Goal: Task Accomplishment & Management: Manage account settings

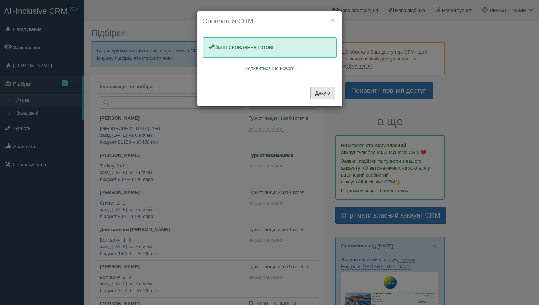
click at [327, 96] on button "Дякую" at bounding box center [322, 93] width 24 height 12
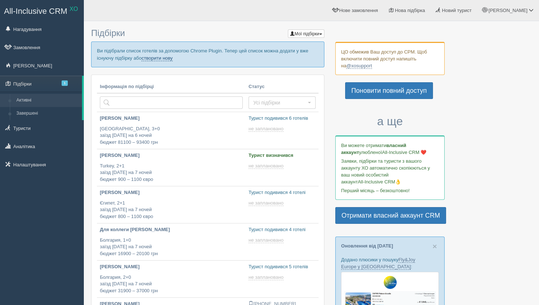
click at [172, 57] on link "створити нову" at bounding box center [156, 58] width 31 height 6
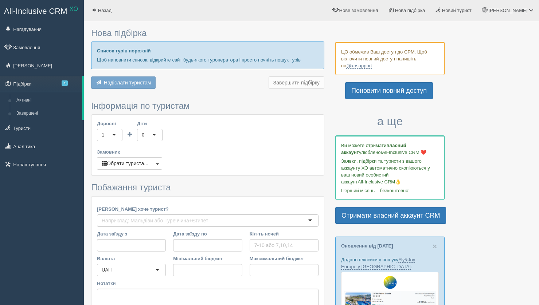
type input "6"
type input "75100"
type input "75200"
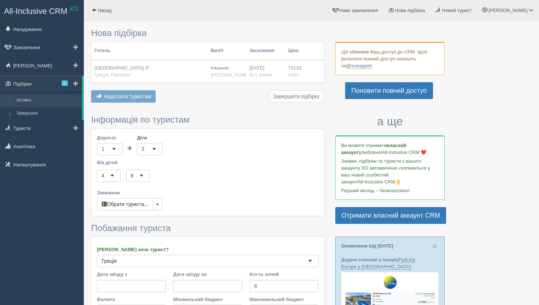
click at [46, 102] on link "Активні" at bounding box center [47, 100] width 69 height 13
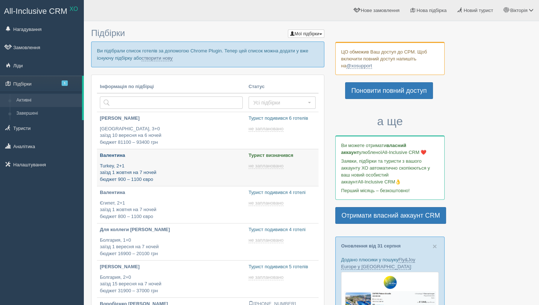
type input "[DATE] 16:45"
click at [208, 174] on p "Turkey, 2+1 заїзд 1 жовтня на 7 ночей бюджет 900 – 1100 євро" at bounding box center [171, 173] width 143 height 20
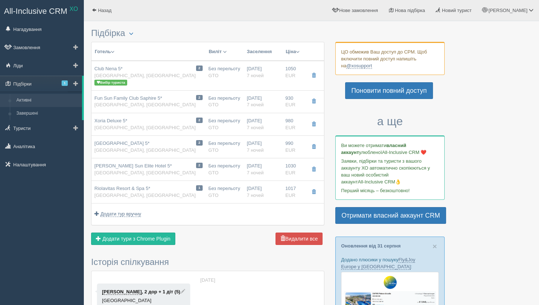
click at [34, 102] on link "Активні" at bounding box center [47, 100] width 69 height 13
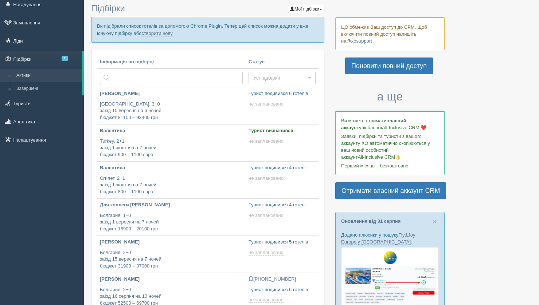
scroll to position [25, 0]
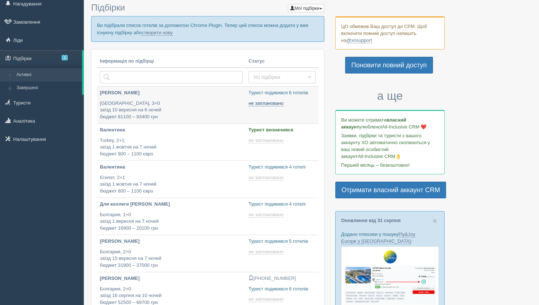
type input "[DATE] 13:55"
